Goal: Check status: Check status

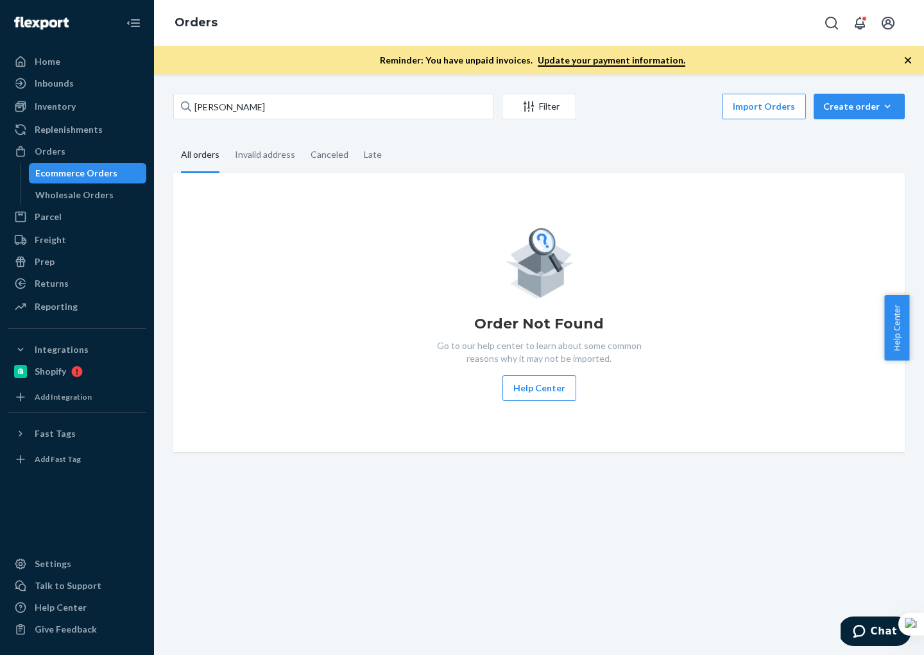
click at [290, 112] on input "[PERSON_NAME]" at bounding box center [333, 107] width 321 height 26
drag, startPoint x: 300, startPoint y: 107, endPoint x: 148, endPoint y: 98, distance: 152.3
click at [149, 98] on div "Home Inbounds Shipping Plans Problems Inventory Products Branded Packaging Repl…" at bounding box center [462, 327] width 924 height 655
type input "[PERSON_NAME]"
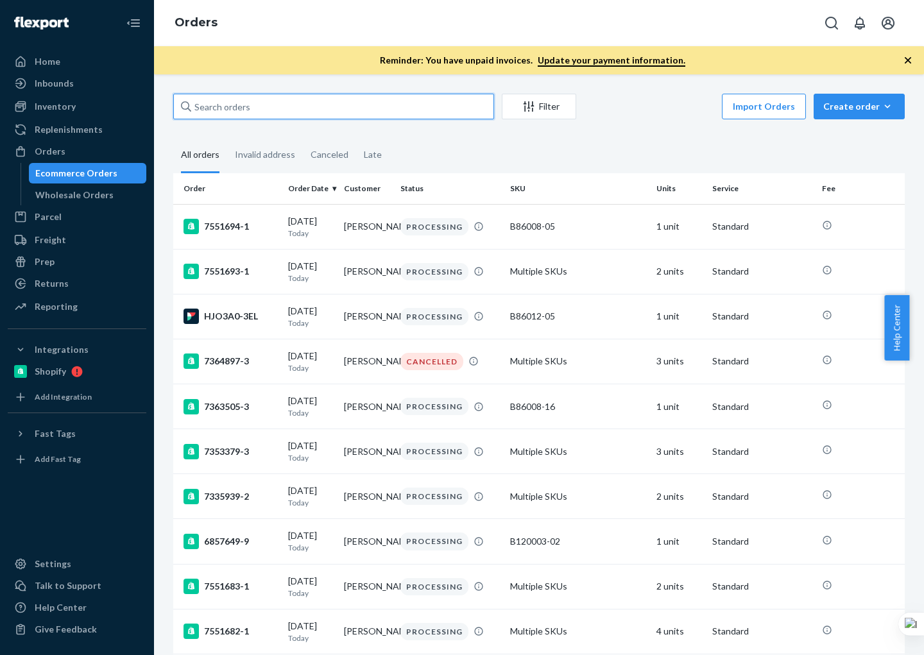
click at [261, 113] on input "text" at bounding box center [333, 107] width 321 height 26
paste input "137215480"
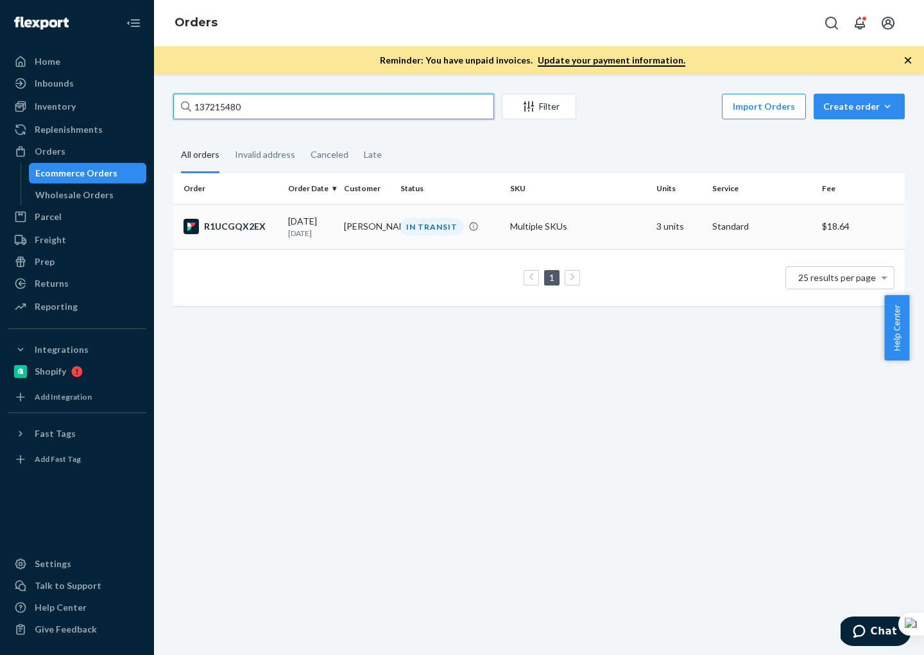
type input "137215480"
click at [271, 231] on div "R1UCGQX2EX" at bounding box center [231, 226] width 94 height 15
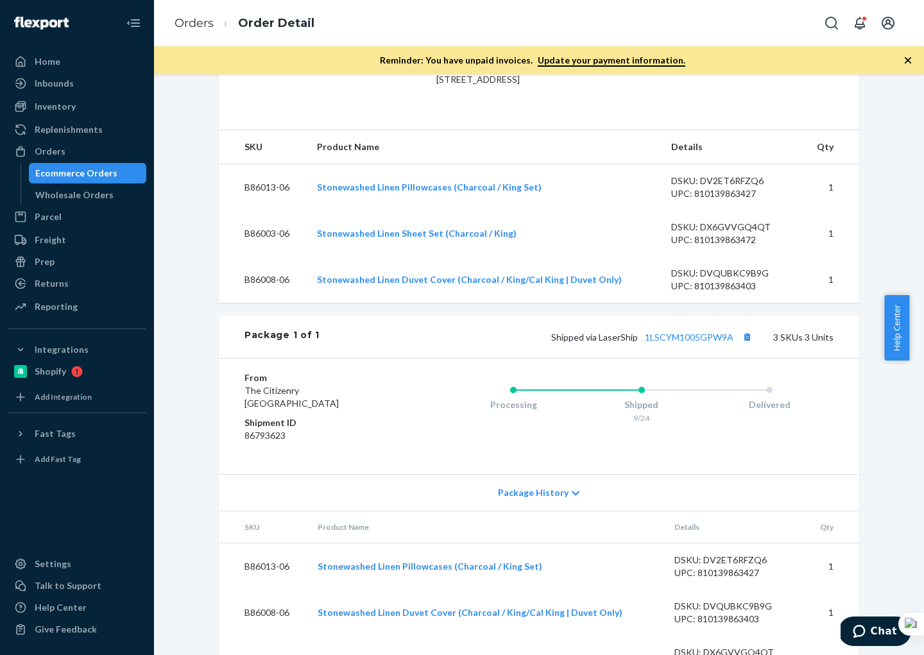
scroll to position [368, 0]
click at [742, 344] on button "Copy tracking number" at bounding box center [747, 335] width 17 height 17
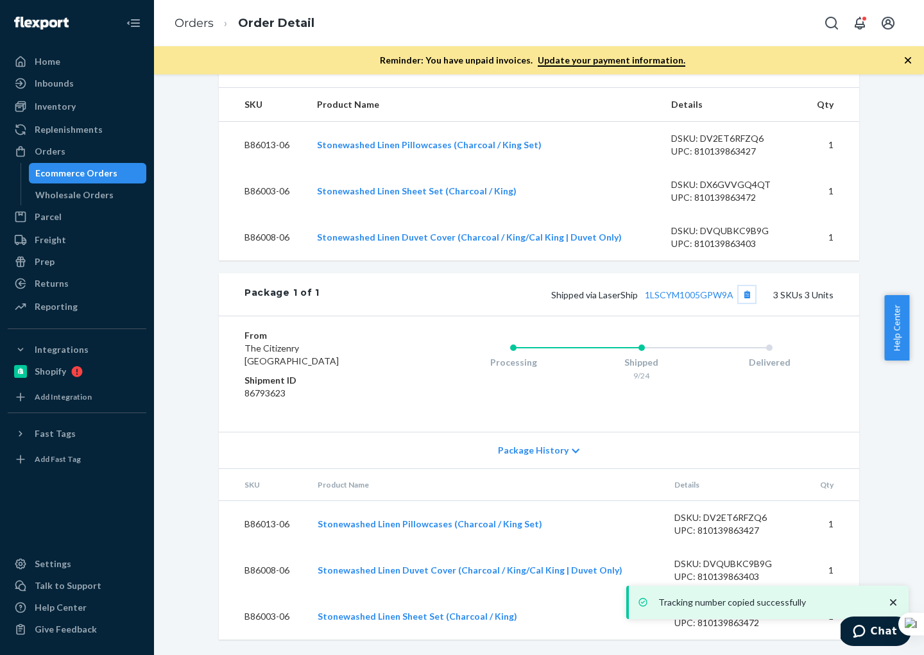
scroll to position [436, 0]
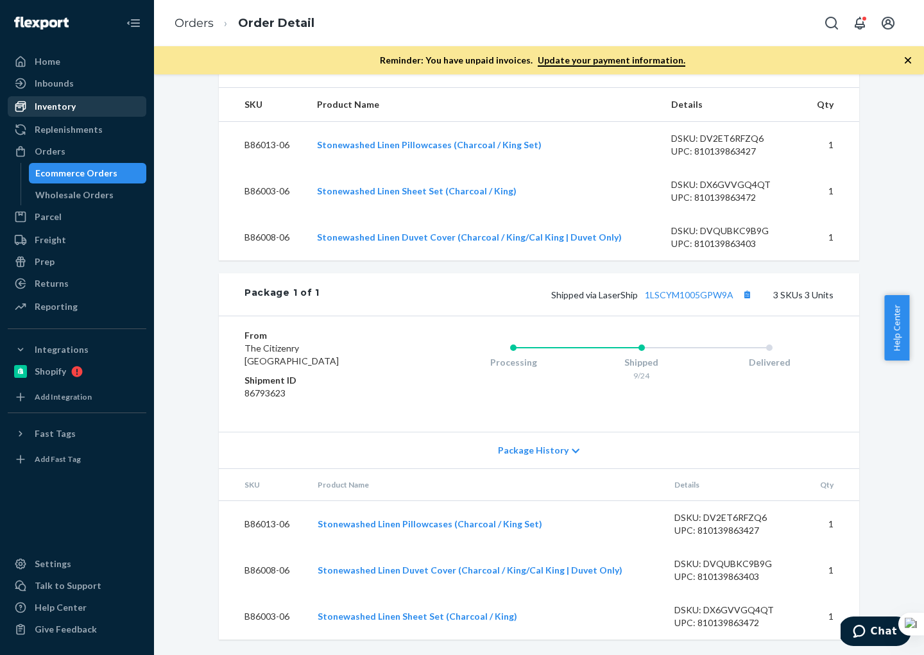
click at [73, 109] on div "Inventory" at bounding box center [55, 106] width 41 height 13
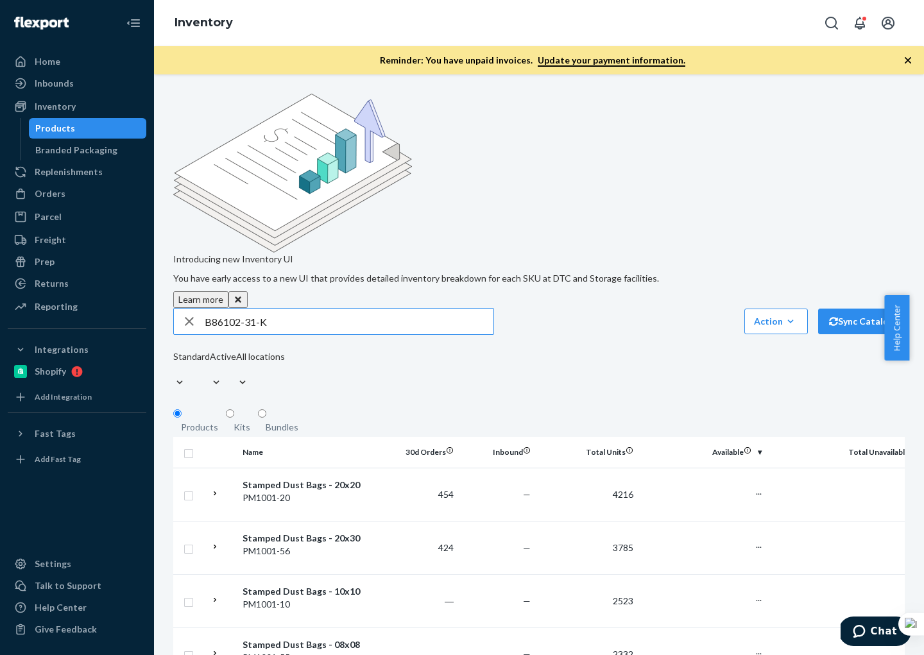
type input "B86102-31-K"
click at [271, 421] on div "Bundles" at bounding box center [282, 427] width 33 height 13
click at [266, 409] on input "Bundles" at bounding box center [262, 413] width 8 height 8
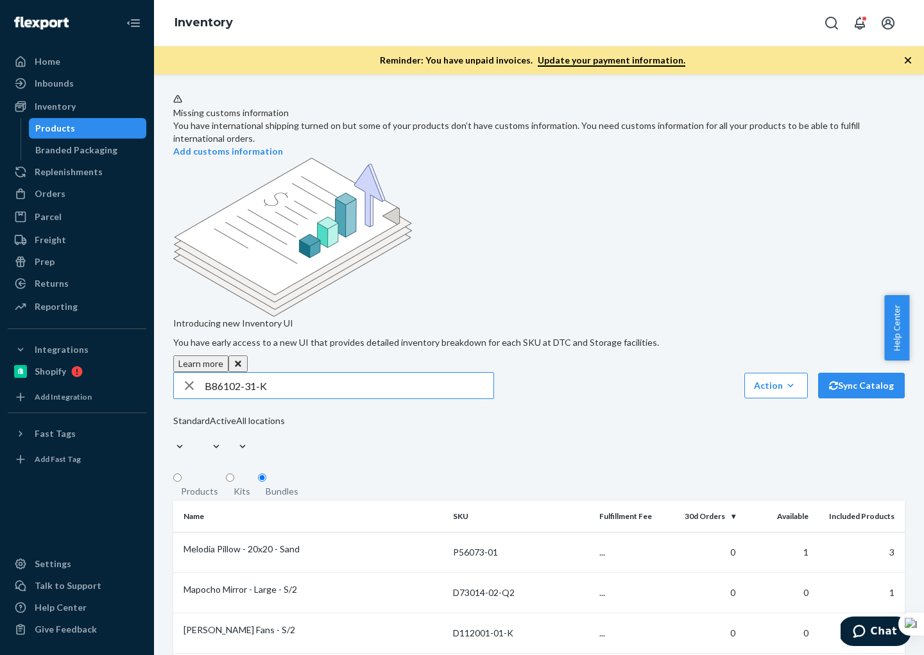
click at [276, 373] on input "B86102-31-K" at bounding box center [349, 386] width 289 height 26
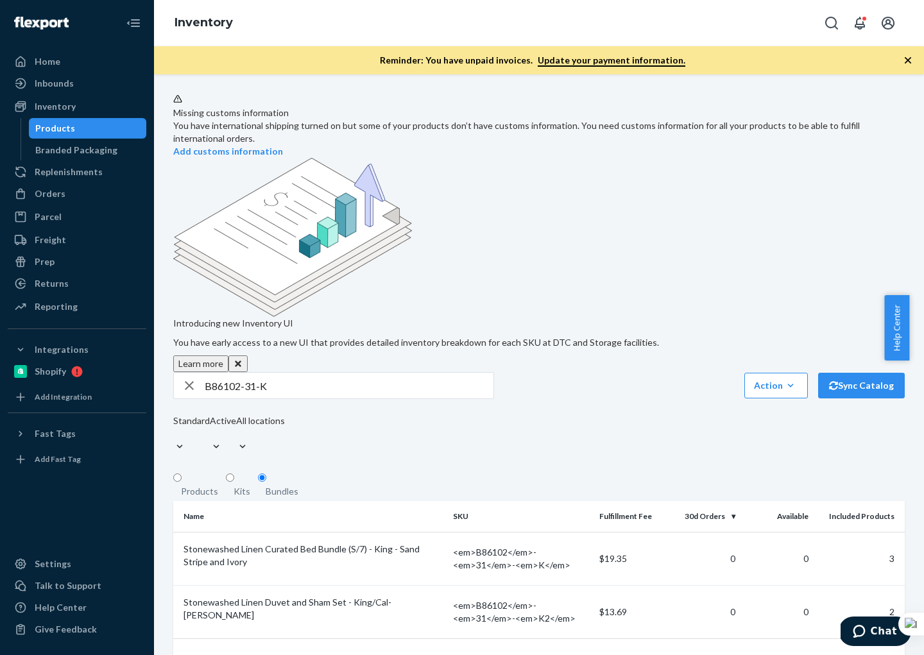
drag, startPoint x: 76, startPoint y: 191, endPoint x: 154, endPoint y: 191, distance: 77.6
click at [77, 191] on div "Orders" at bounding box center [77, 194] width 136 height 18
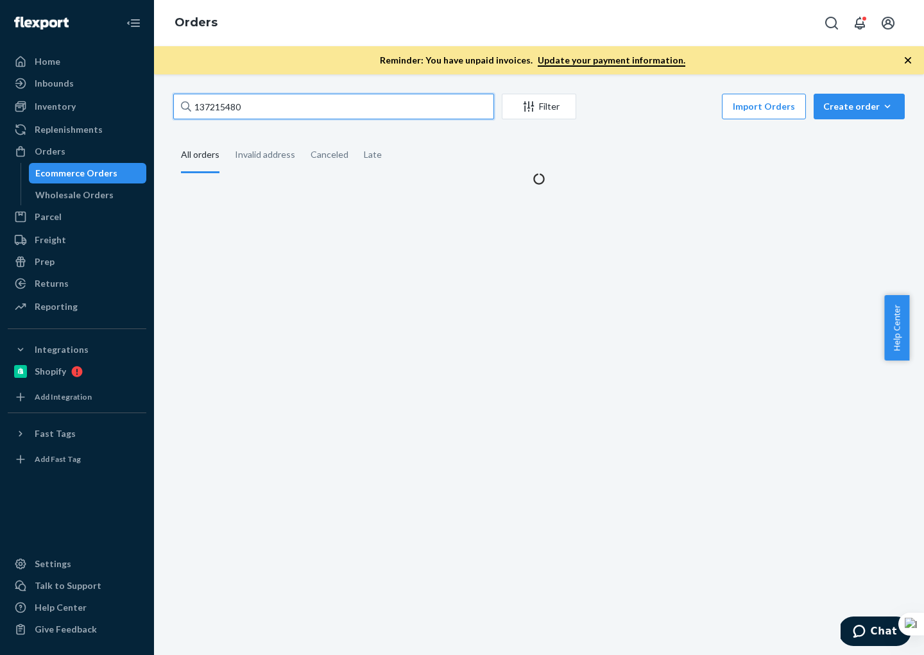
click at [262, 113] on input "137215480" at bounding box center [333, 107] width 321 height 26
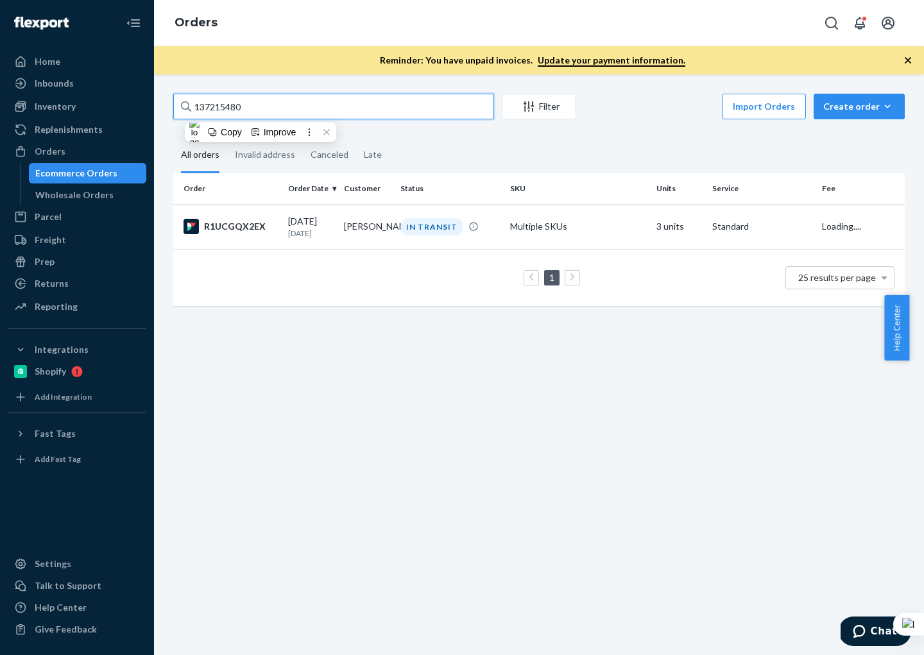
paste input "[PERSON_NAME]"
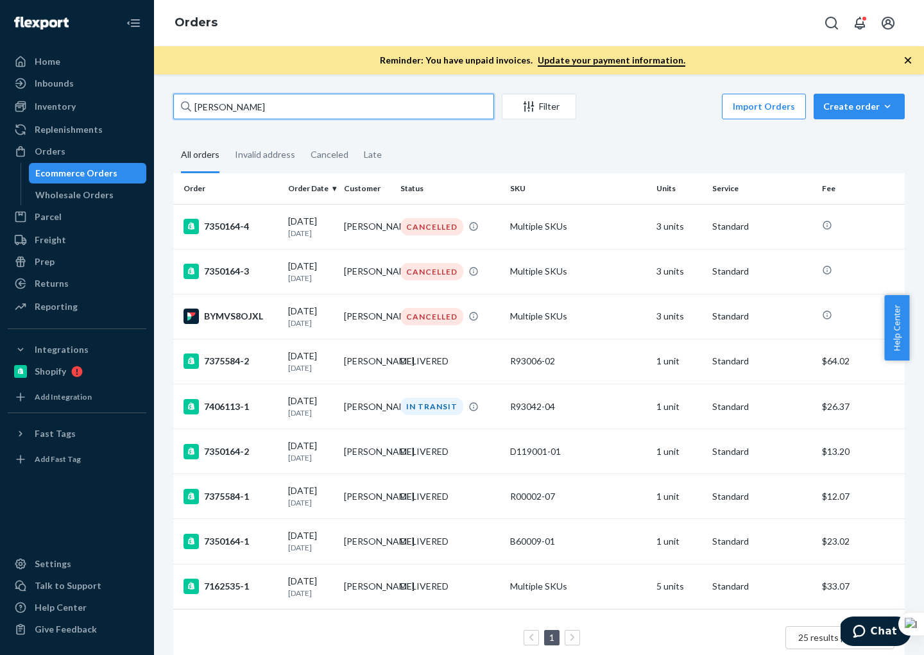
type input "[PERSON_NAME]"
